Goal: Information Seeking & Learning: Check status

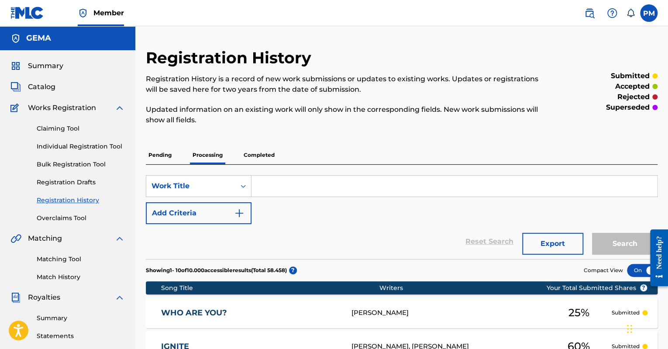
click at [55, 70] on span "Summary" at bounding box center [45, 66] width 35 height 10
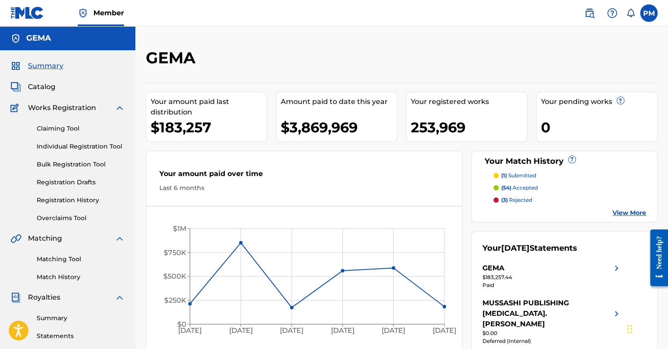
click at [56, 271] on div "Matching Tool Match History" at bounding box center [67, 263] width 114 height 38
click at [58, 275] on link "Match History" at bounding box center [81, 276] width 88 height 9
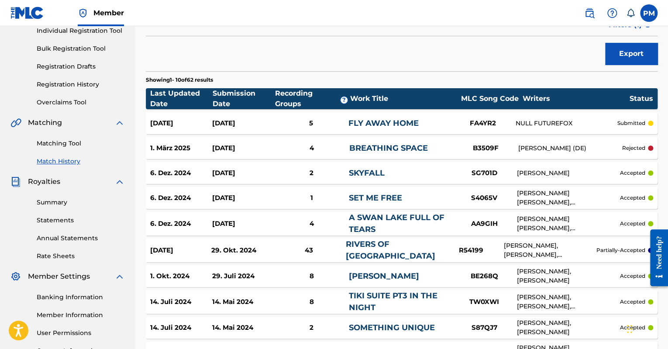
scroll to position [44, 0]
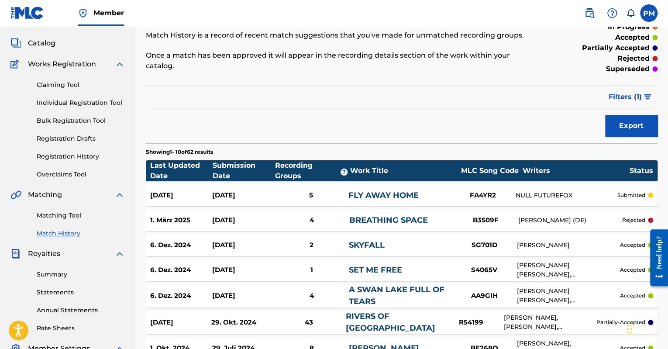
click at [71, 158] on link "Registration History" at bounding box center [81, 156] width 88 height 9
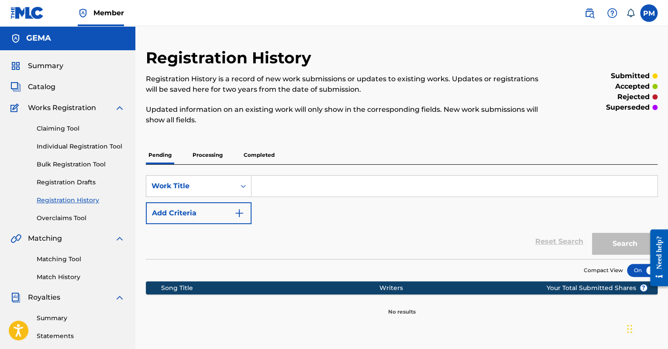
click at [206, 157] on p "Processing" at bounding box center [207, 155] width 35 height 18
